Goal: Transaction & Acquisition: Book appointment/travel/reservation

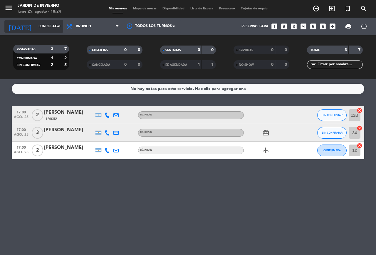
click at [36, 25] on input "lun. 25 ago." at bounding box center [59, 26] width 47 height 10
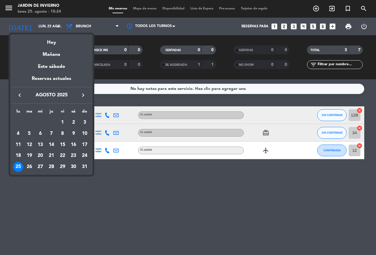
click at [81, 95] on icon "keyboard_arrow_right" at bounding box center [83, 95] width 7 height 7
click at [19, 155] on div "15" at bounding box center [18, 156] width 10 height 10
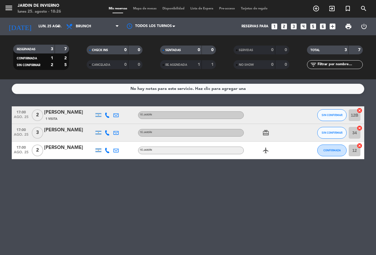
type input "lun. [DATE]"
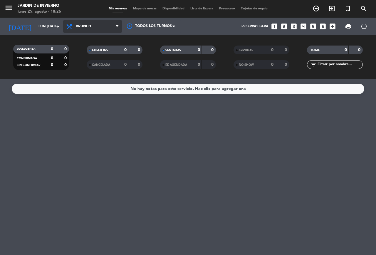
click at [119, 26] on span at bounding box center [119, 27] width 6 height 6
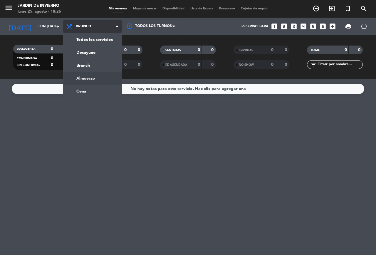
click at [82, 78] on div "menu JARDIN DE INVIERNO lunes 25. agosto - 18:26 Mis reservas Mapa de mesas Dis…" at bounding box center [188, 39] width 376 height 79
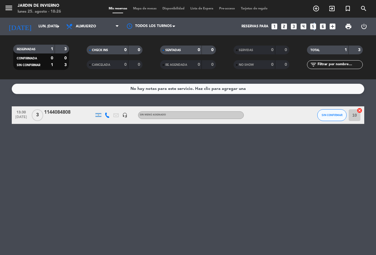
click at [314, 26] on icon "looks_5" at bounding box center [314, 27] width 8 height 8
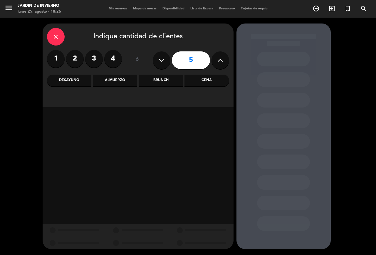
click at [118, 80] on div "Almuerzo" at bounding box center [115, 81] width 44 height 12
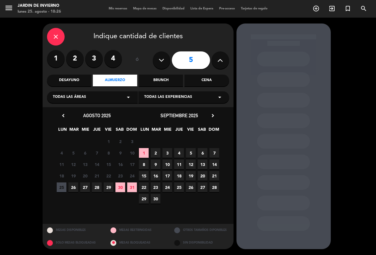
click at [144, 176] on span "15" at bounding box center [144, 176] width 10 height 10
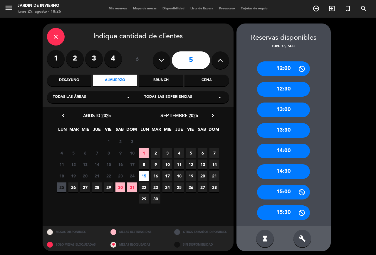
click at [268, 108] on div "13:00" at bounding box center [283, 110] width 53 height 15
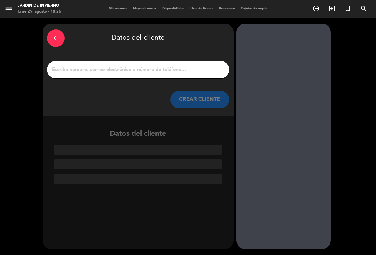
click at [81, 70] on input "1" at bounding box center [138, 70] width 174 height 8
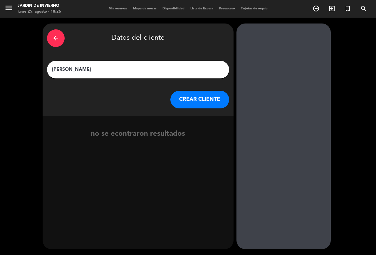
click at [72, 69] on input "[PERSON_NAME]" at bounding box center [138, 70] width 174 height 8
click at [89, 70] on input "[PERSON_NAME]" at bounding box center [138, 70] width 174 height 8
type input "[PERSON_NAME]"
click at [197, 99] on button "CREAR CLIENTE" at bounding box center [200, 100] width 59 height 18
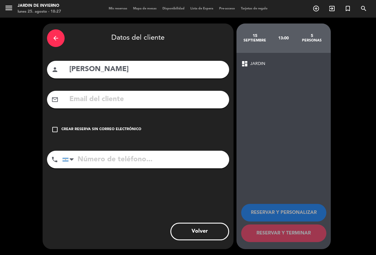
click at [82, 160] on input "tel" at bounding box center [145, 160] width 167 height 18
type input "1144286903"
click at [54, 129] on icon "check_box_outline_blank" at bounding box center [54, 129] width 7 height 7
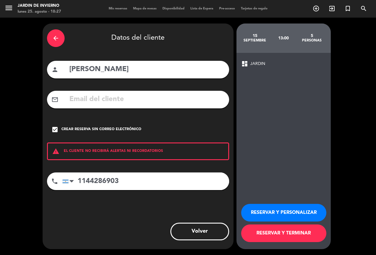
click at [268, 210] on button "RESERVAR Y PERSONALIZAR" at bounding box center [283, 213] width 85 height 18
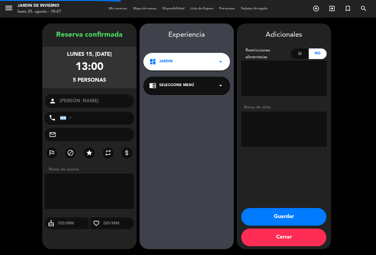
type input "[PHONE_NUMBER]"
click at [261, 123] on textarea at bounding box center [284, 129] width 86 height 35
type textarea "mesa 12"
click at [285, 214] on button "Guardar" at bounding box center [283, 217] width 85 height 18
